Goal: Task Accomplishment & Management: Manage account settings

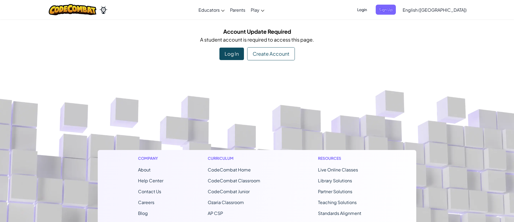
click at [236, 58] on div "Log In" at bounding box center [231, 54] width 25 height 13
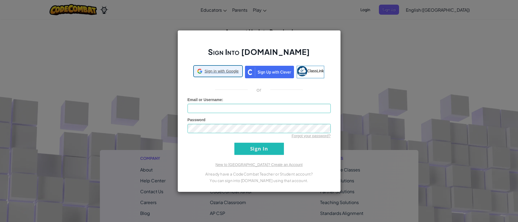
click at [226, 71] on span "Sign in with Google" at bounding box center [222, 71] width 34 height 5
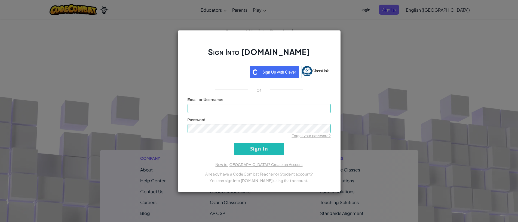
click at [236, 99] on div "Email or Username :" at bounding box center [259, 105] width 143 height 16
